Goal: Check status: Check status

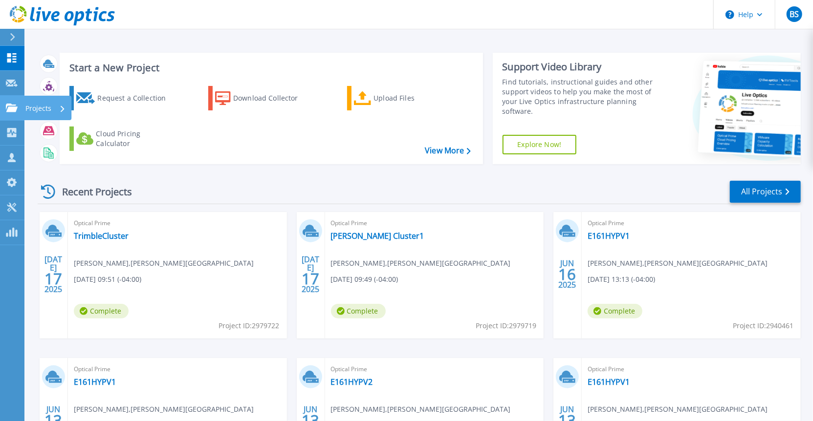
click at [12, 108] on icon at bounding box center [12, 108] width 12 height 8
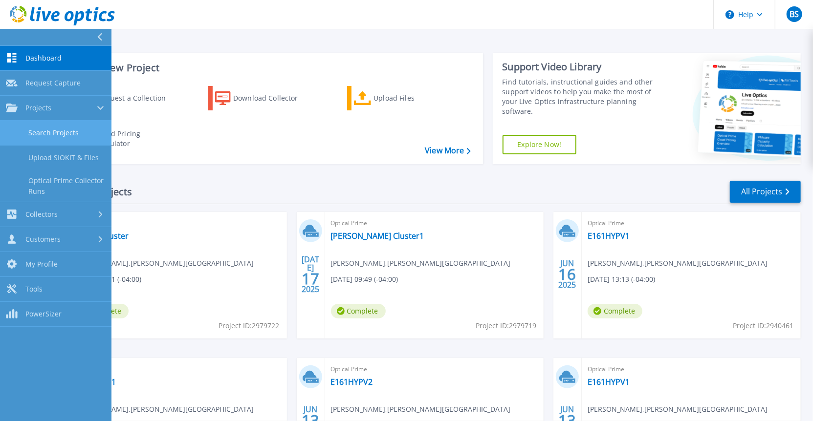
click at [23, 128] on link "Search Projects" at bounding box center [55, 133] width 111 height 25
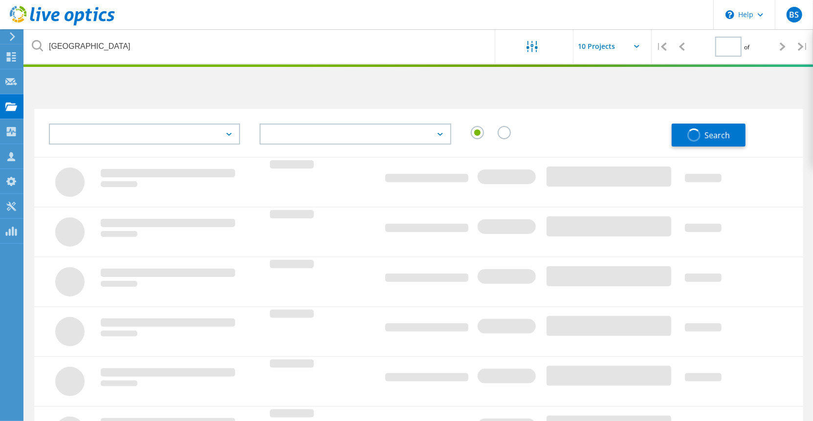
type input "1"
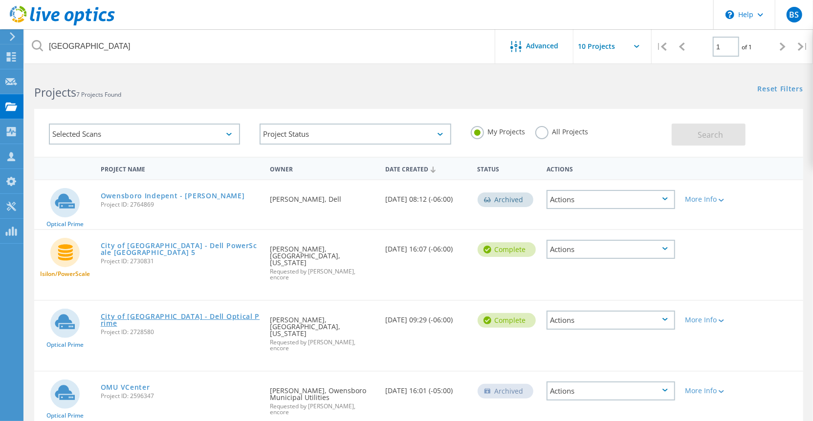
click at [143, 313] on link "City of [GEOGRAPHIC_DATA] - Dell Optical Prime" at bounding box center [180, 320] width 159 height 14
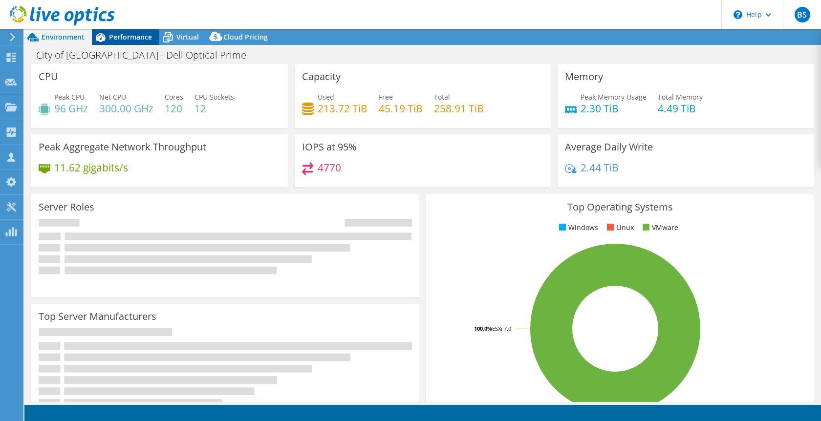
click at [136, 39] on span "Performance" at bounding box center [130, 36] width 43 height 9
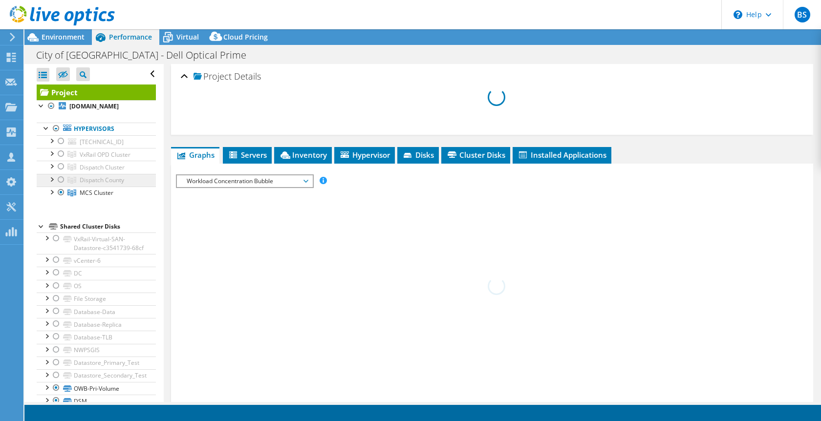
select select "USD"
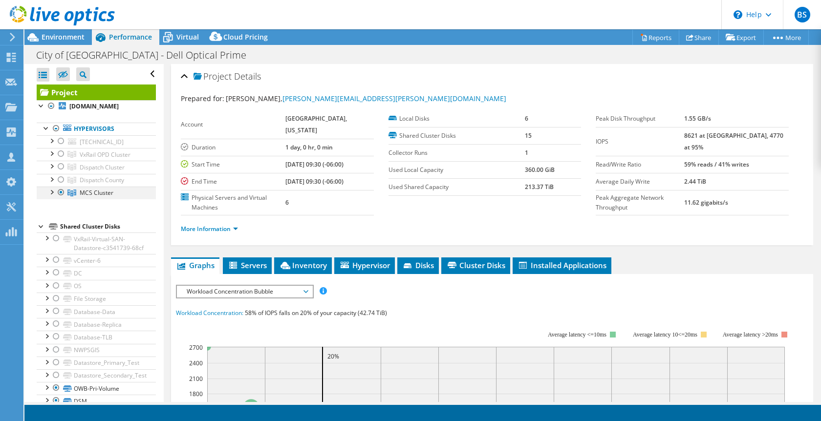
click at [50, 196] on div at bounding box center [51, 192] width 10 height 10
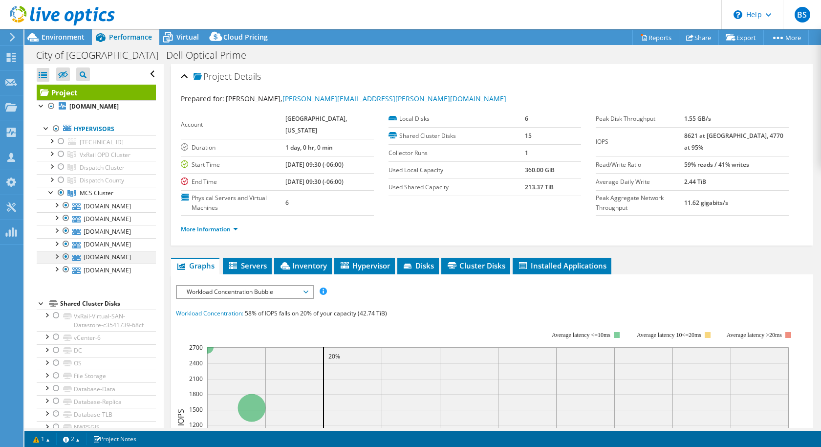
click at [67, 262] on div at bounding box center [66, 257] width 10 height 12
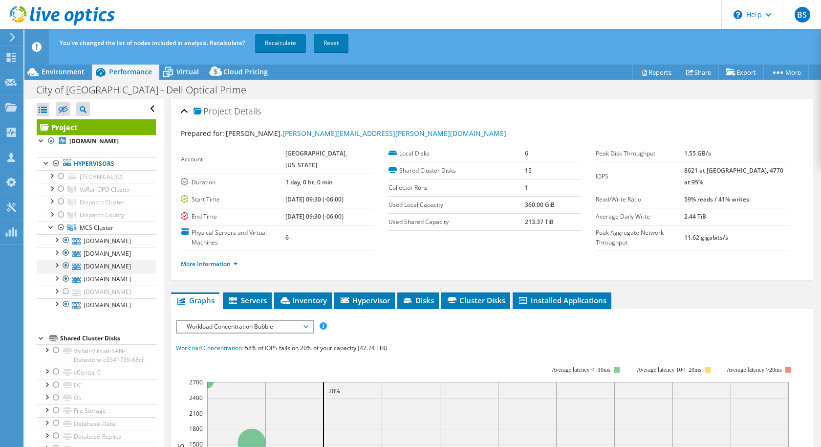
click at [64, 271] on div at bounding box center [66, 266] width 10 height 12
click at [66, 271] on div at bounding box center [66, 266] width 10 height 12
click at [64, 259] on div at bounding box center [66, 253] width 10 height 12
click at [65, 245] on div at bounding box center [66, 240] width 10 height 12
click at [285, 41] on link "Recalculate" at bounding box center [280, 43] width 51 height 18
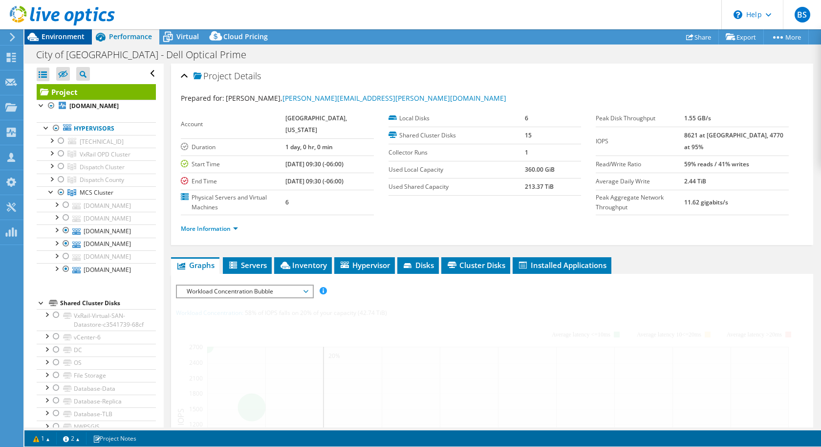
click at [57, 69] on div "Project Actions Project Actions Reports Share Export vSAN ReadyNode Sizer" at bounding box center [422, 237] width 797 height 417
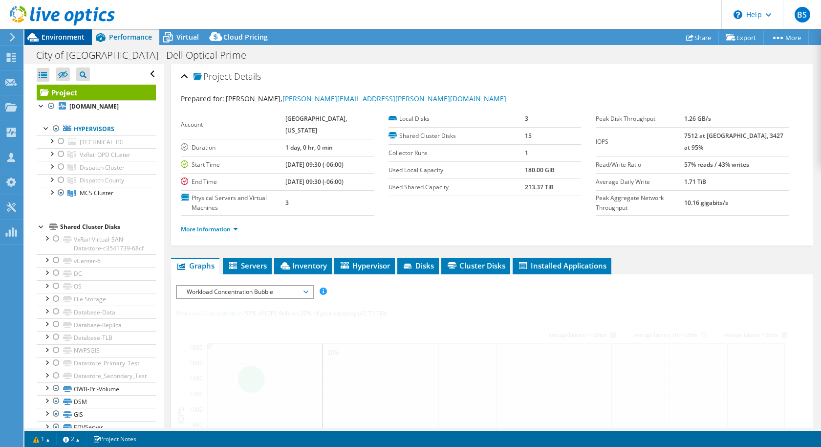
click at [61, 44] on div "Environment" at bounding box center [57, 37] width 67 height 16
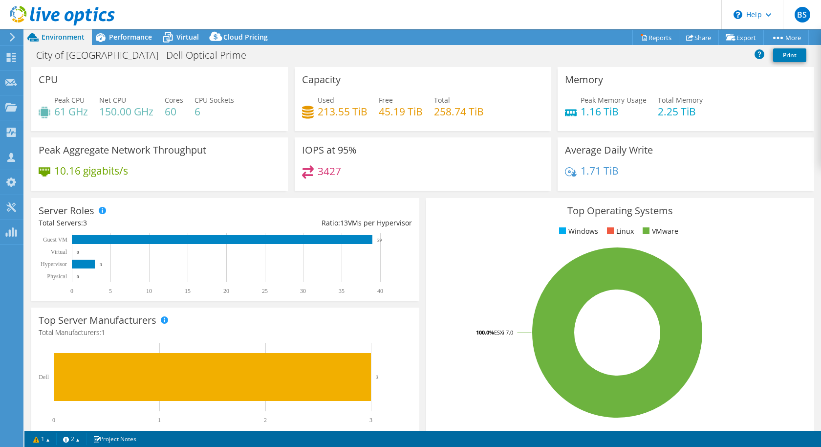
click at [321, 168] on h4 "3427" at bounding box center [329, 171] width 23 height 11
drag, startPoint x: 318, startPoint y: 170, endPoint x: 434, endPoint y: 170, distance: 116.3
click at [422, 169] on div "3427" at bounding box center [423, 175] width 242 height 21
click at [111, 38] on span "Performance" at bounding box center [130, 36] width 43 height 9
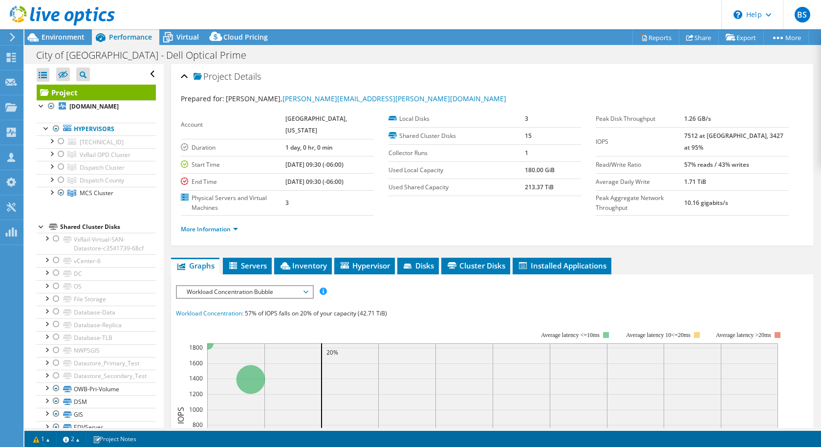
click at [243, 224] on li "More Information" at bounding box center [212, 229] width 63 height 11
click at [230, 225] on link "More Information" at bounding box center [209, 229] width 57 height 8
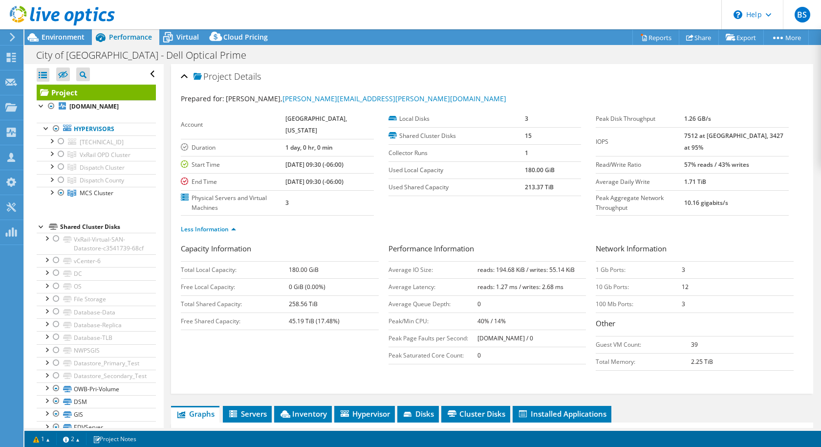
drag, startPoint x: 696, startPoint y: 136, endPoint x: 765, endPoint y: 137, distance: 68.9
click at [759, 137] on tr "IOPS 7512 at [GEOGRAPHIC_DATA], 3427 at 95%" at bounding box center [692, 141] width 193 height 29
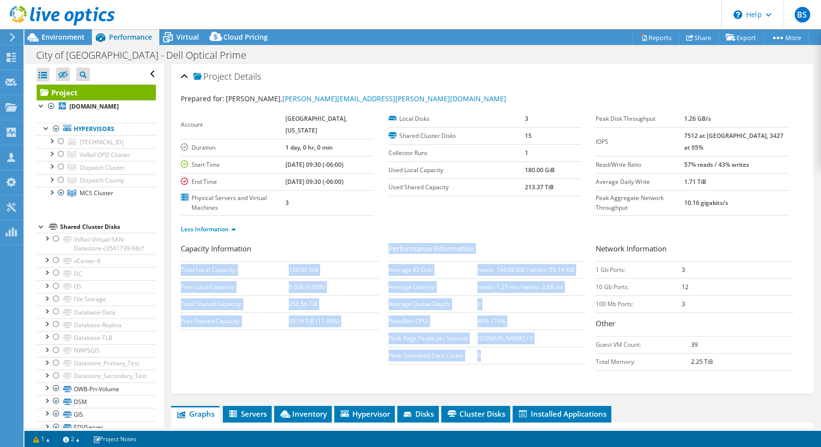
drag, startPoint x: 384, startPoint y: 223, endPoint x: 549, endPoint y: 333, distance: 197.8
click at [549, 333] on div "Capacity Information Total Local Capacity: 180.00 GiB Free Local Capacity: 0 Gi…" at bounding box center [492, 309] width 623 height 132
click at [541, 312] on td "40% / 14%" at bounding box center [532, 320] width 109 height 17
